Goal: Task Accomplishment & Management: Manage account settings

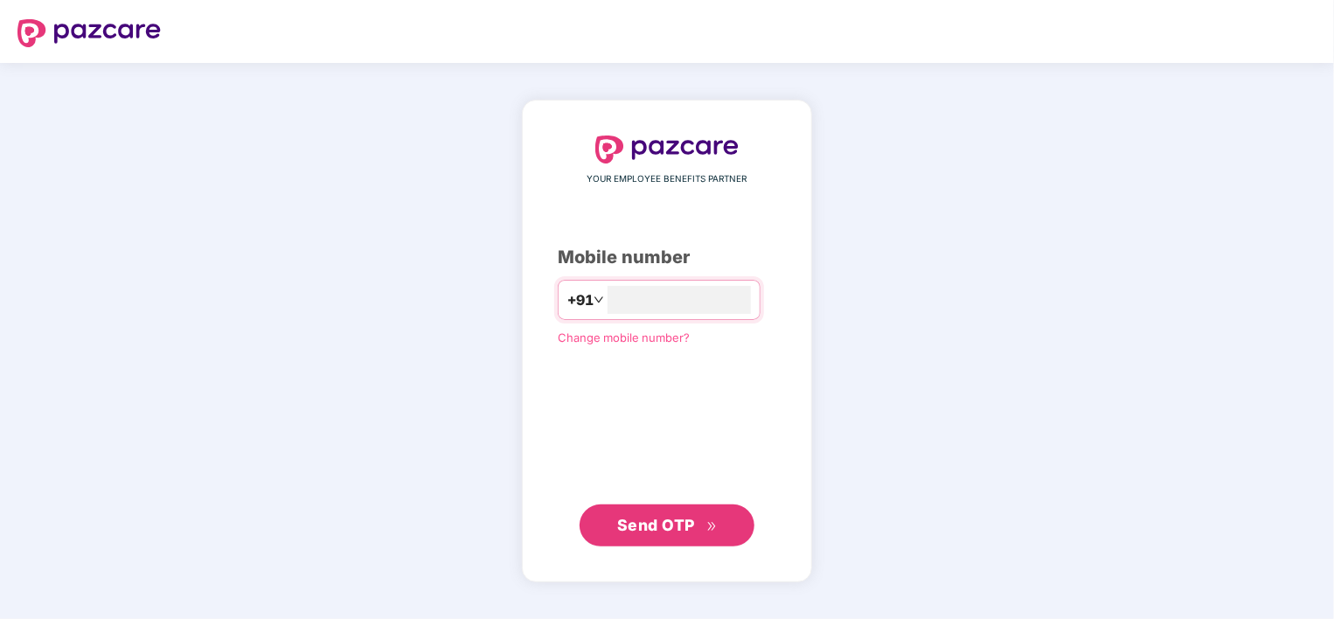
type input "**********"
click at [685, 537] on button "Send OTP" at bounding box center [666, 524] width 175 height 42
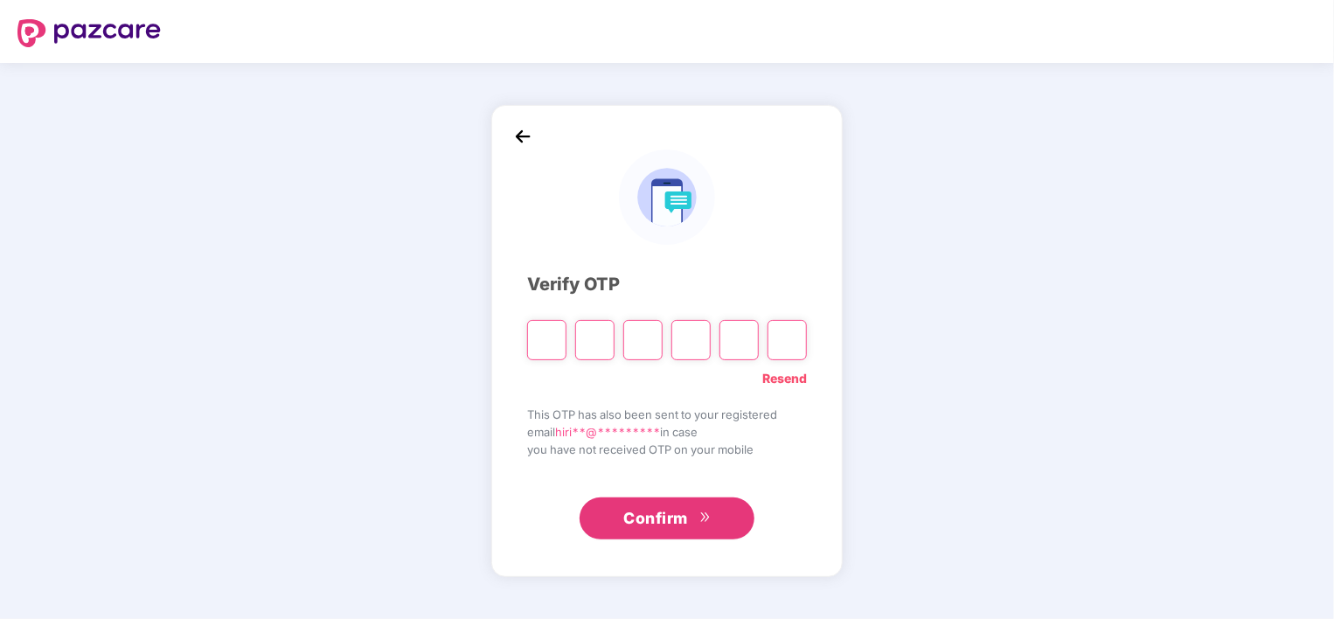
type input "*"
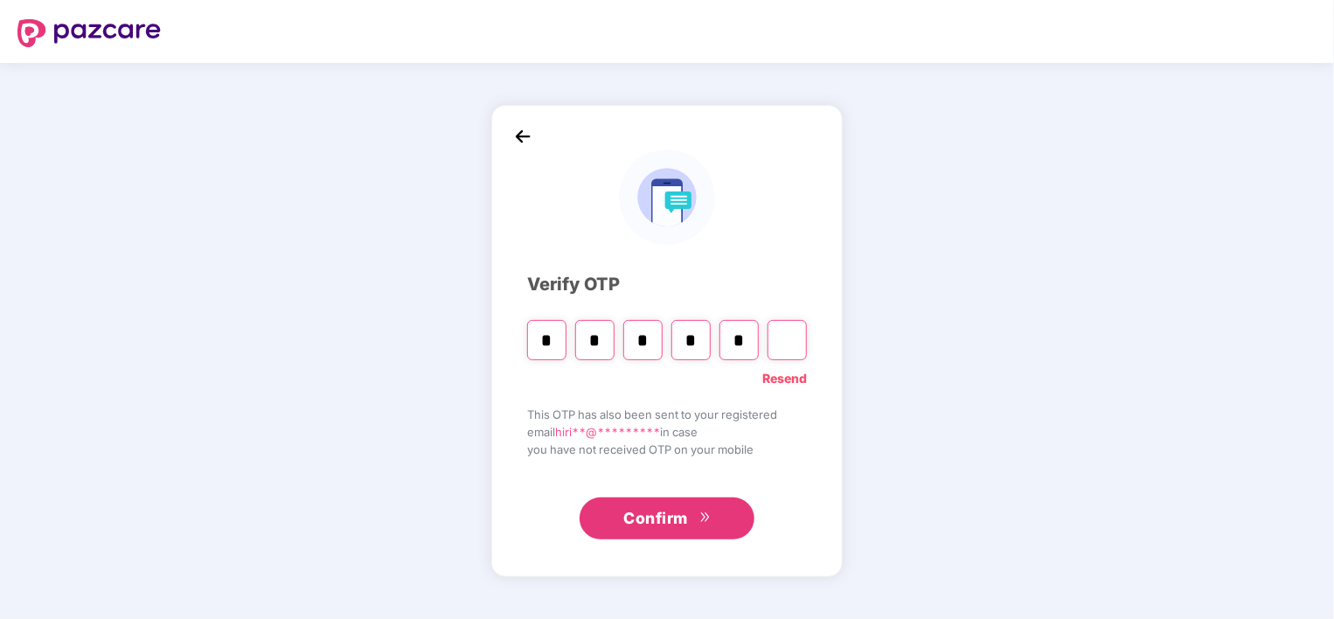
type input "*"
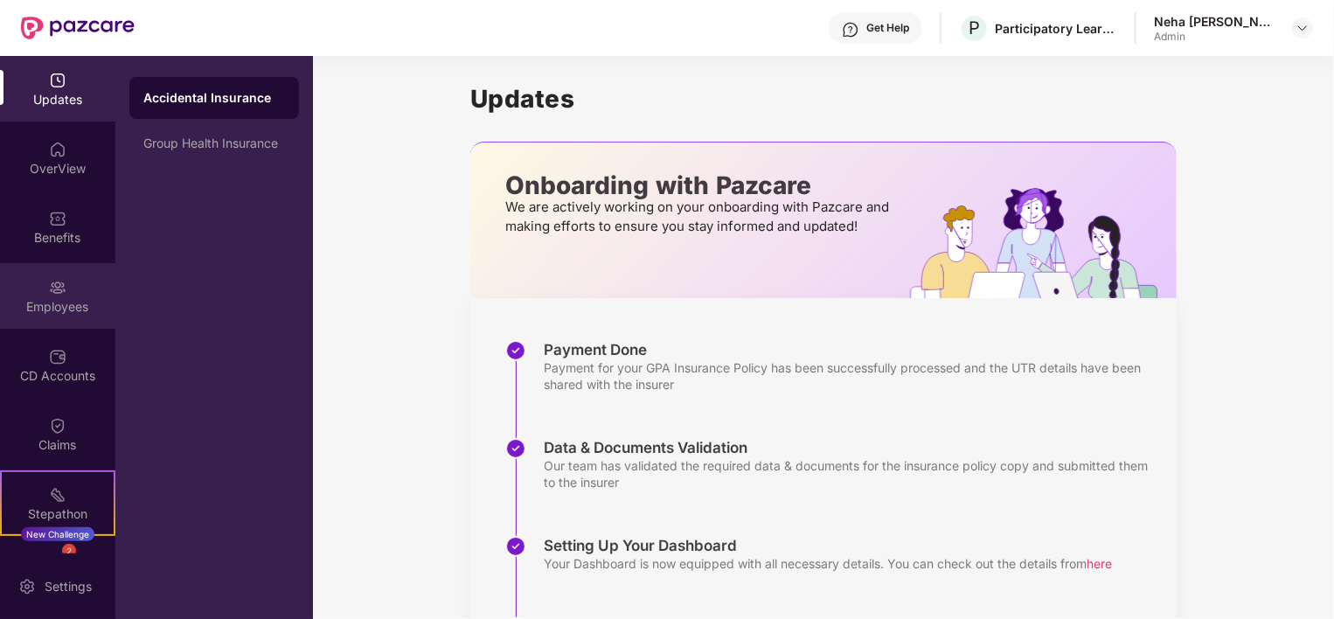
click at [52, 298] on div "Employees" at bounding box center [57, 306] width 115 height 17
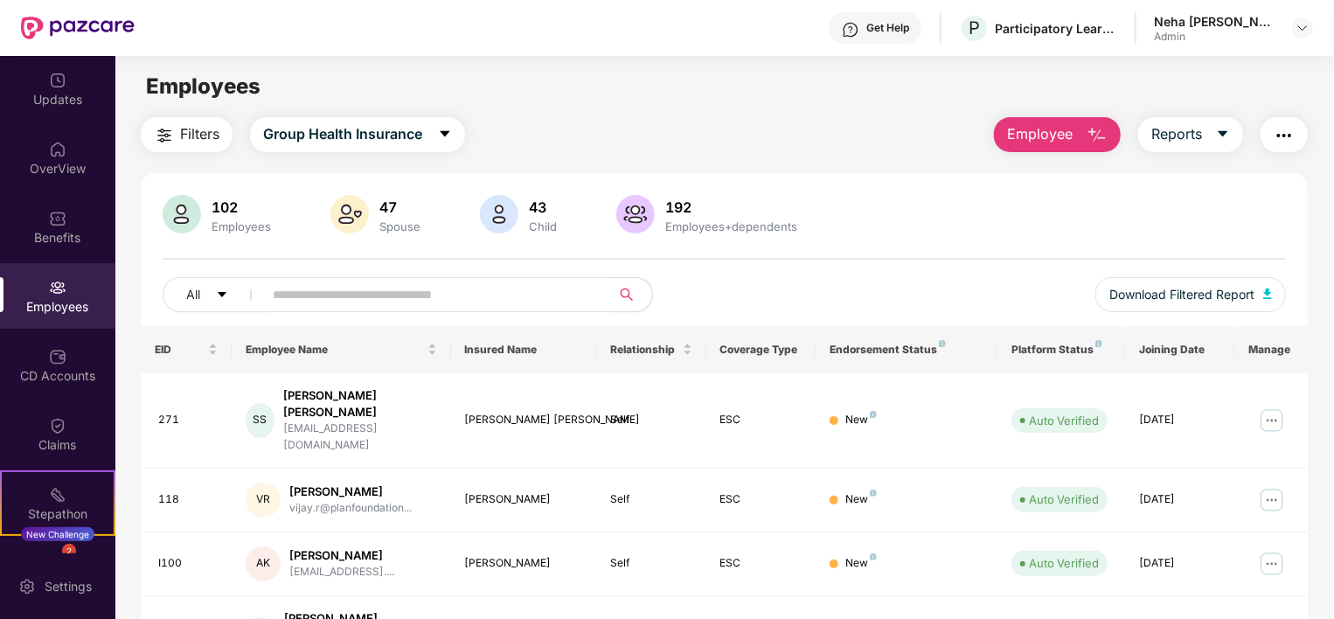
click at [300, 288] on input "text" at bounding box center [430, 294] width 314 height 26
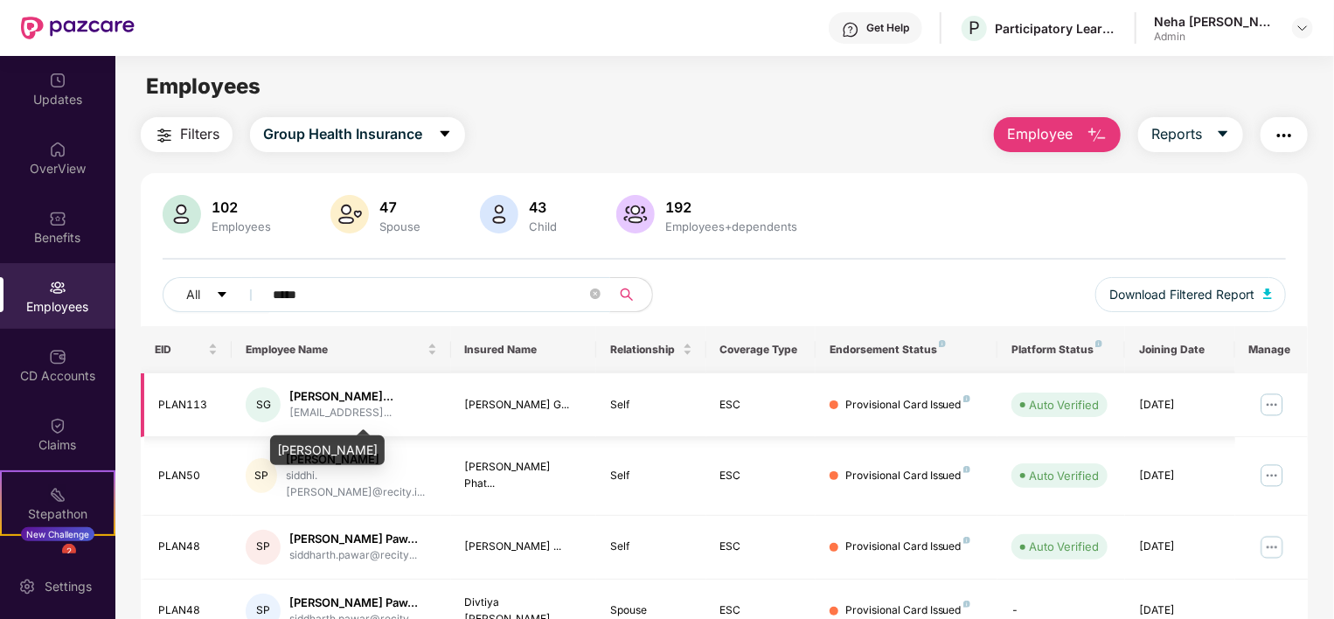
scroll to position [86, 0]
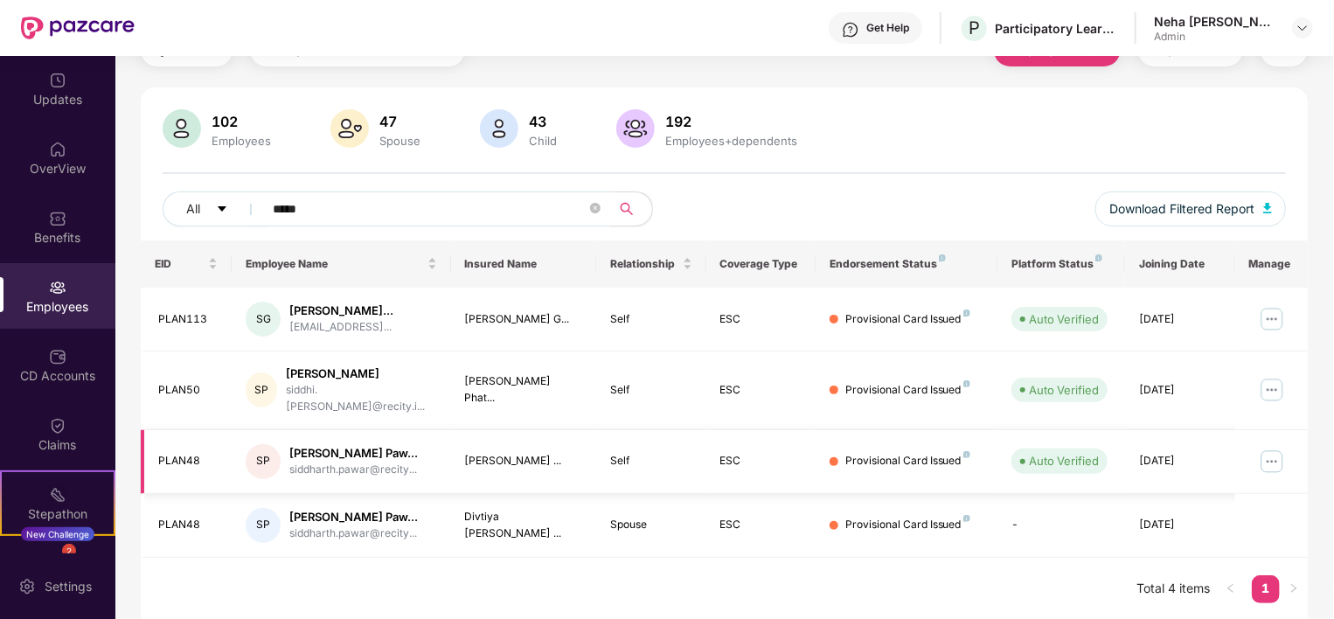
type input "*****"
click at [1273, 462] on img at bounding box center [1271, 461] width 28 height 28
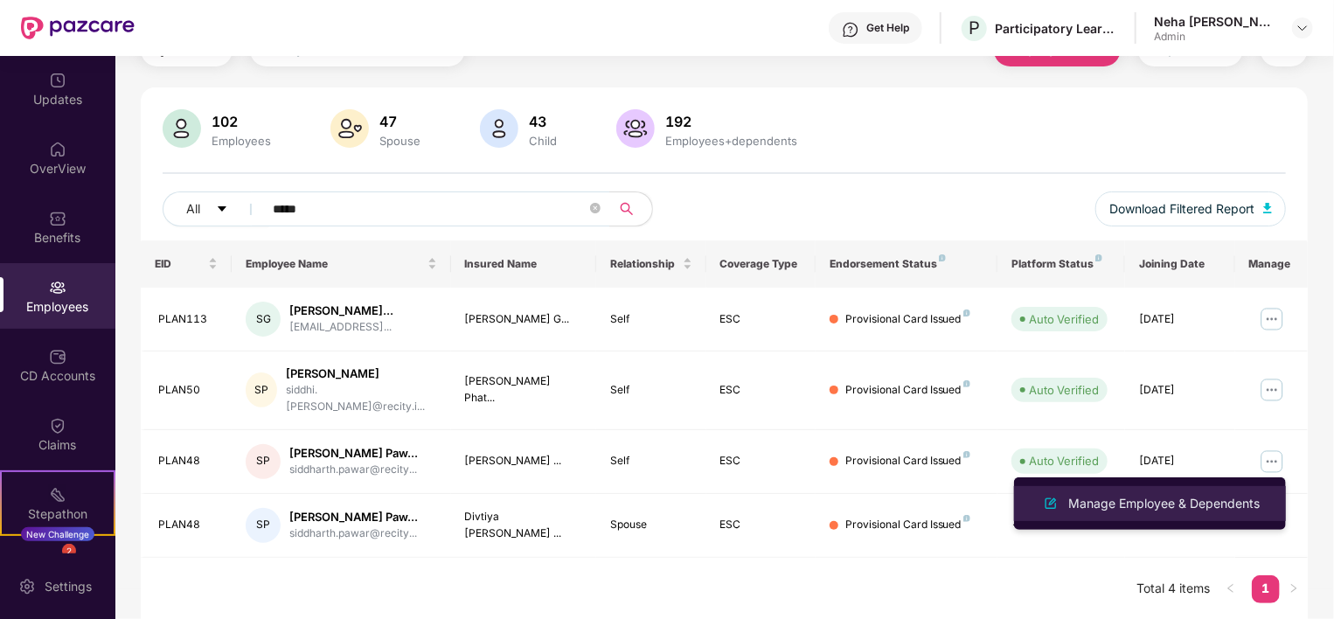
click at [1160, 510] on div "Manage Employee & Dependents" at bounding box center [1163, 503] width 198 height 19
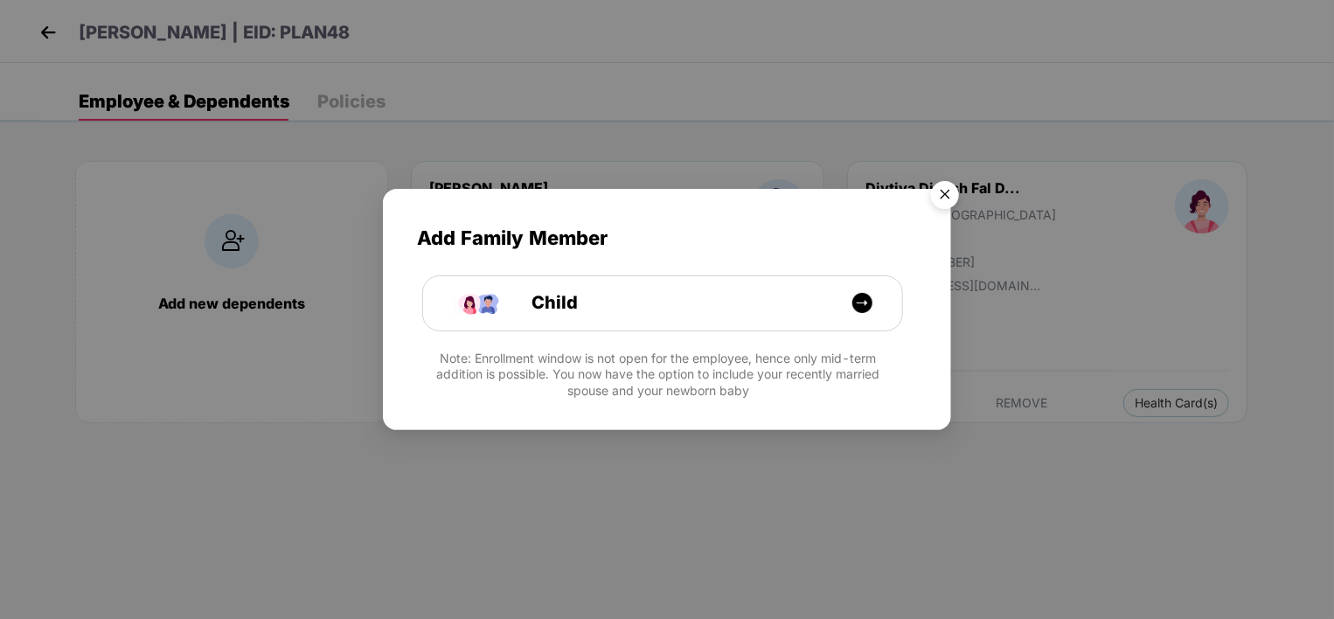
click at [958, 197] on img "Close" at bounding box center [944, 197] width 49 height 49
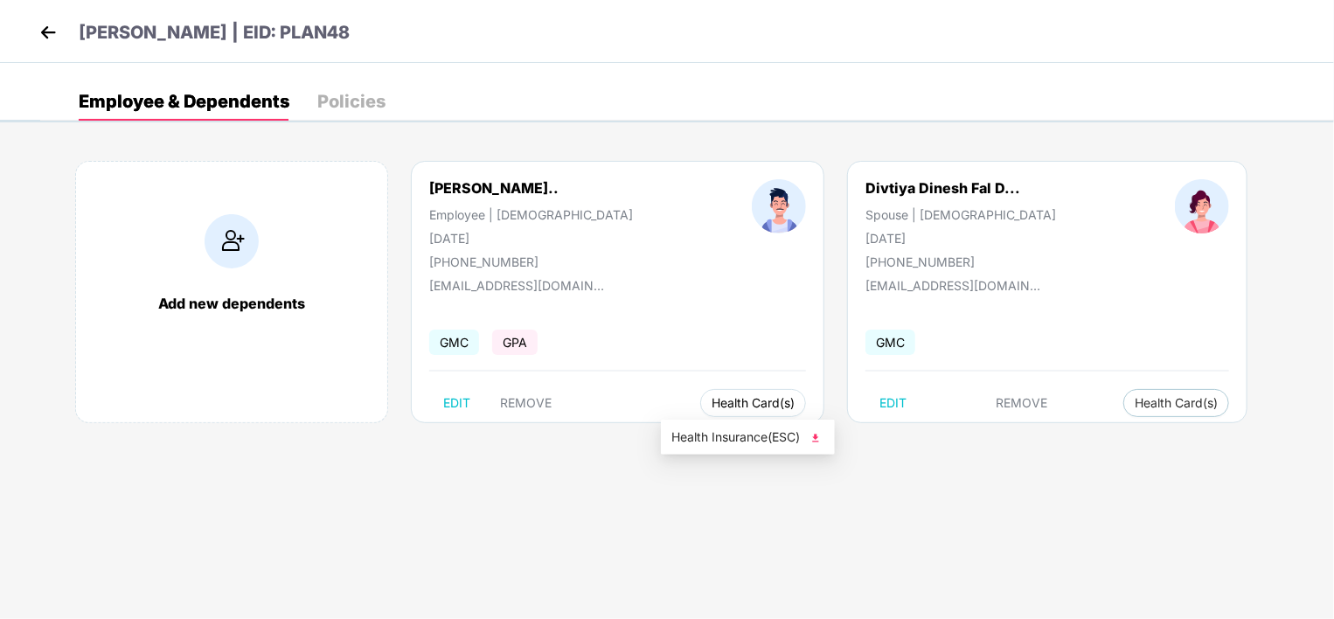
click at [717, 398] on span "Health Card(s)" at bounding box center [752, 402] width 83 height 9
click at [768, 426] on li "Health Insurance(ESC)" at bounding box center [748, 437] width 174 height 28
click at [1134, 403] on span "Health Card(s)" at bounding box center [1175, 402] width 83 height 9
click at [1080, 444] on span "Health Insurance(ESC)" at bounding box center [1130, 436] width 153 height 19
